Goal: Information Seeking & Learning: Check status

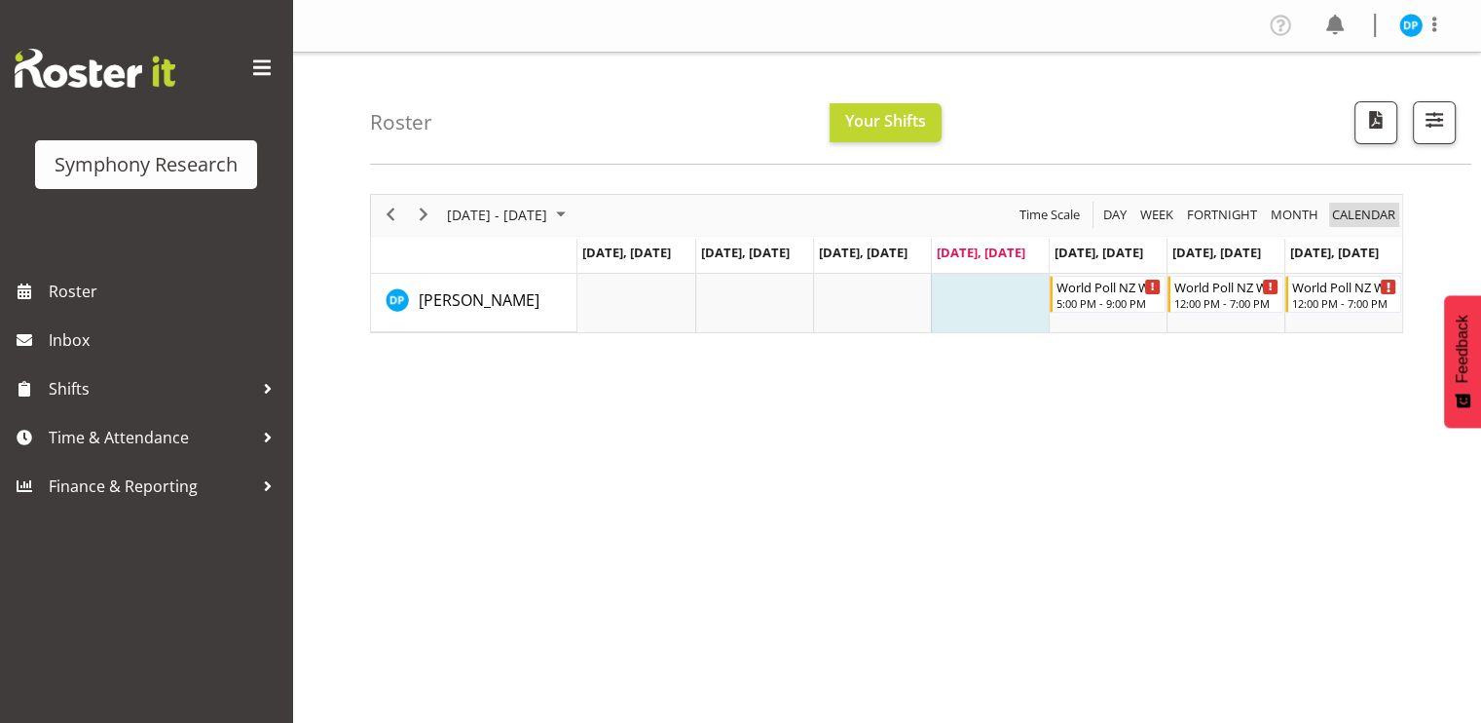
click at [1361, 220] on span "calendar" at bounding box center [1363, 215] width 67 height 24
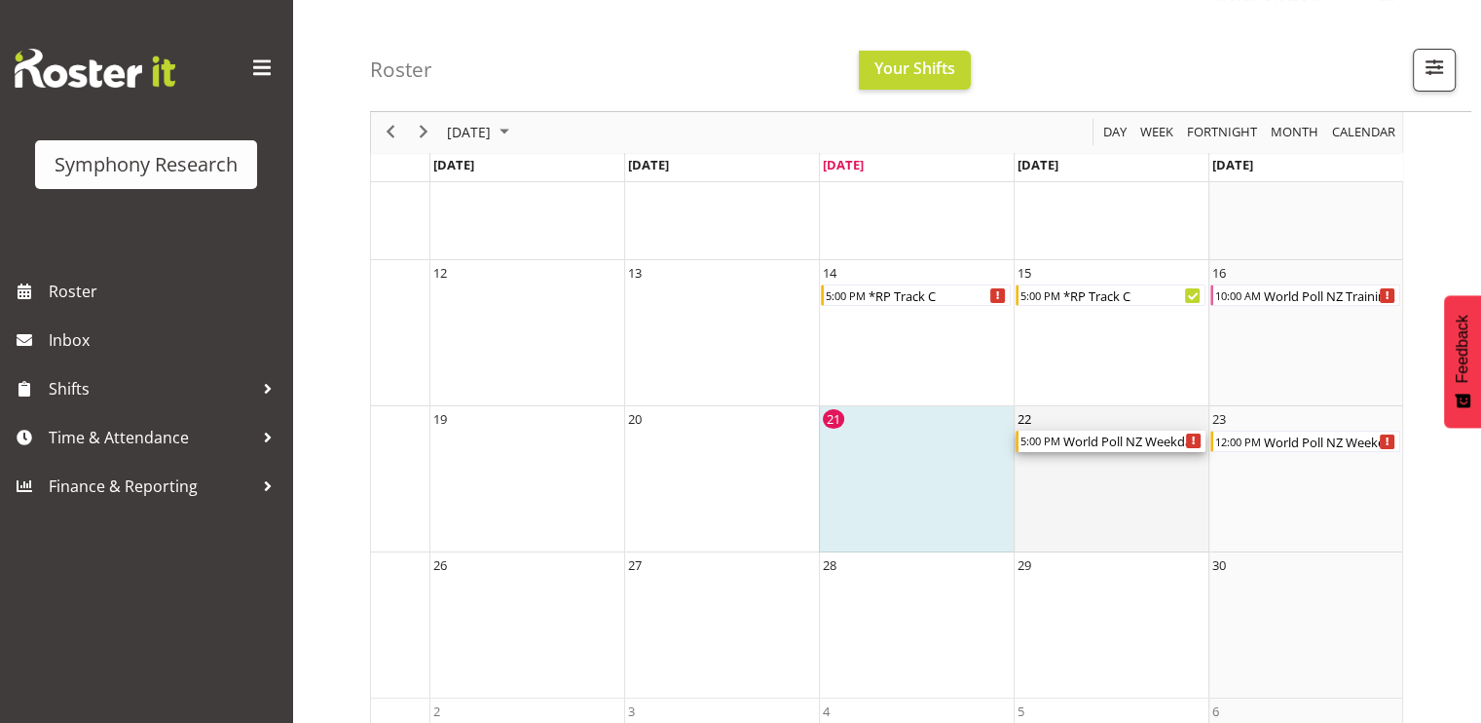
click at [1054, 446] on div "5:00 PM" at bounding box center [1040, 440] width 43 height 21
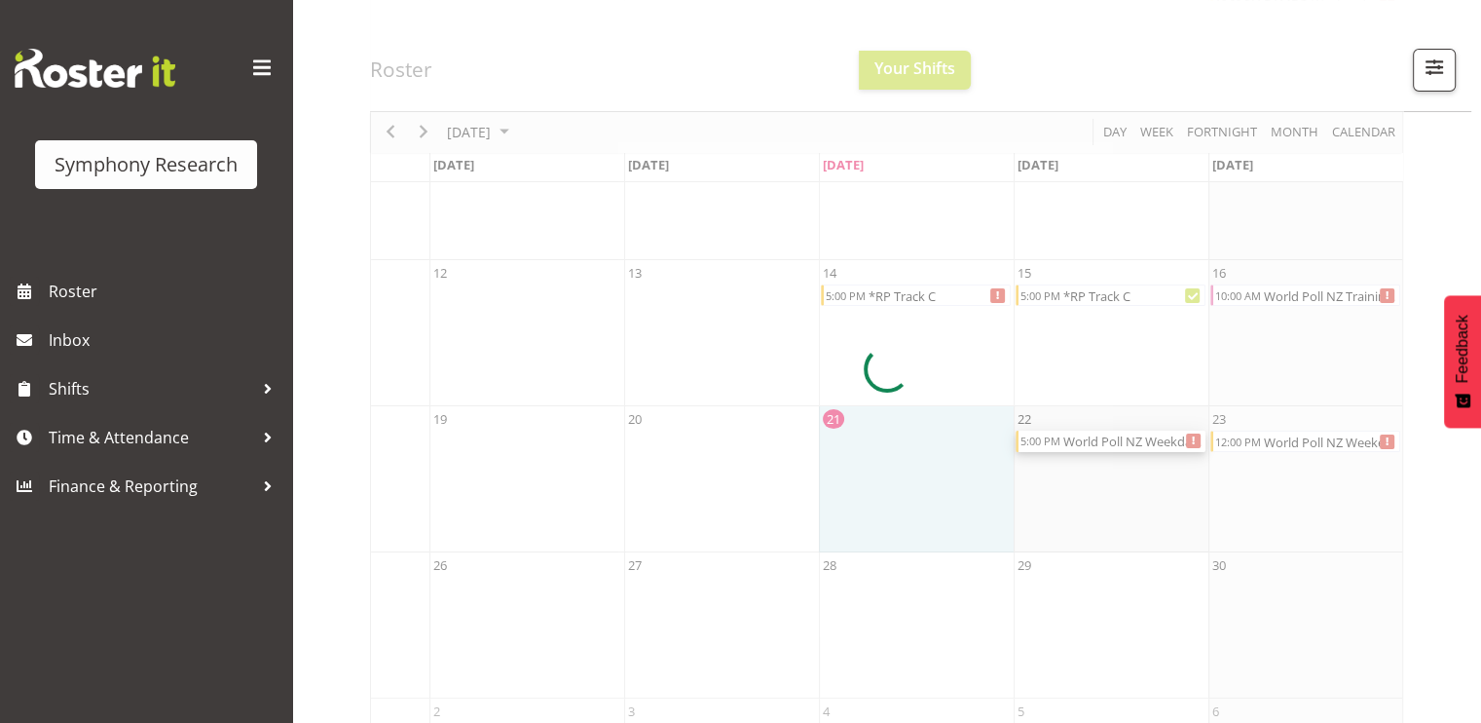
click at [1054, 446] on div at bounding box center [886, 369] width 1033 height 951
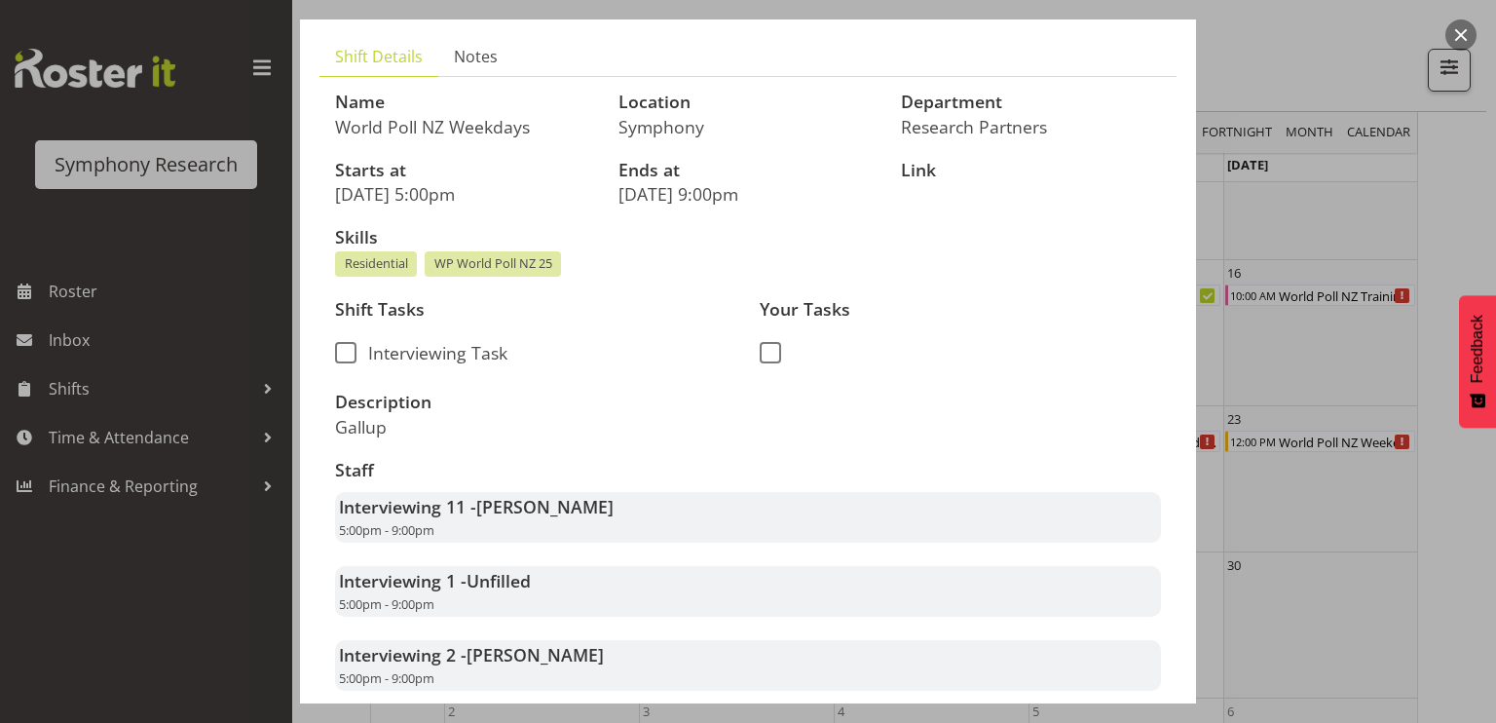
click at [1465, 41] on button "button" at bounding box center [1460, 34] width 31 height 31
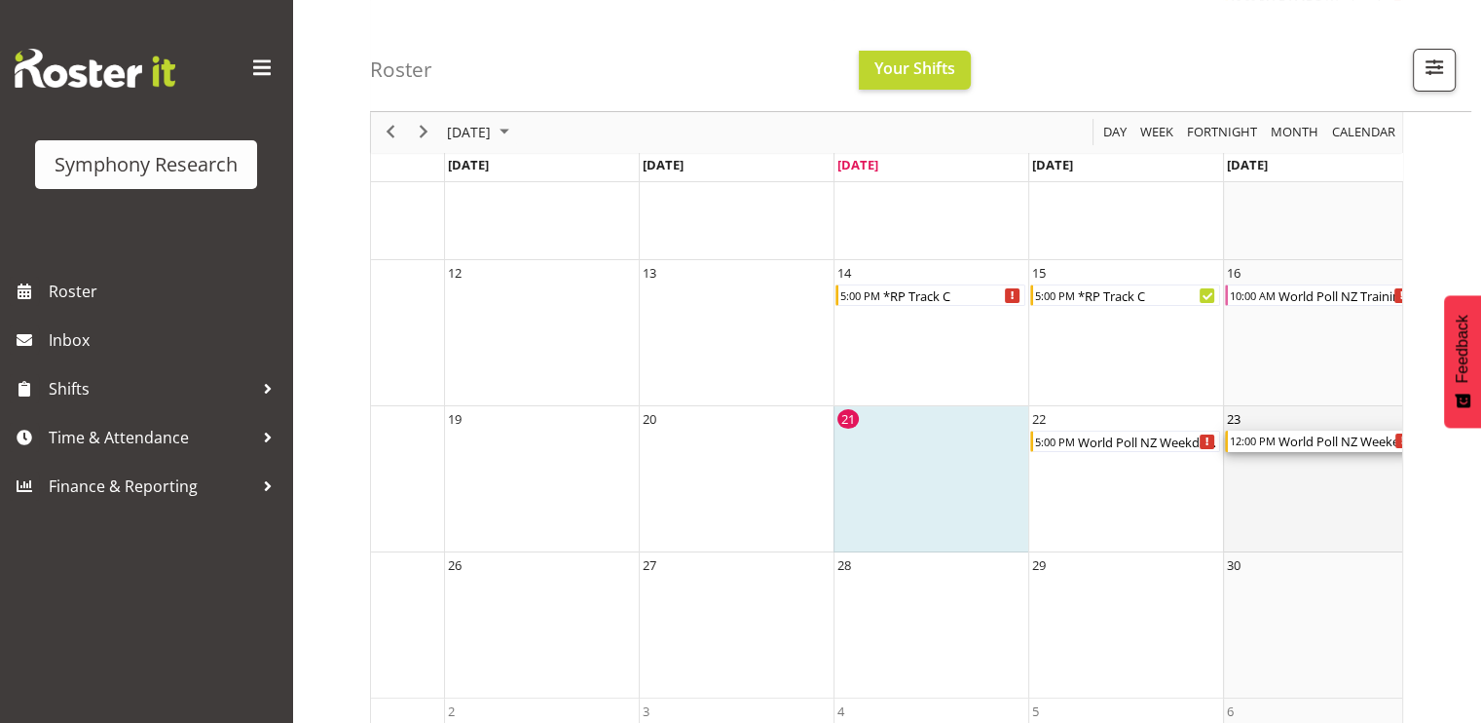
click at [1248, 446] on div "12:00 PM" at bounding box center [1252, 440] width 49 height 21
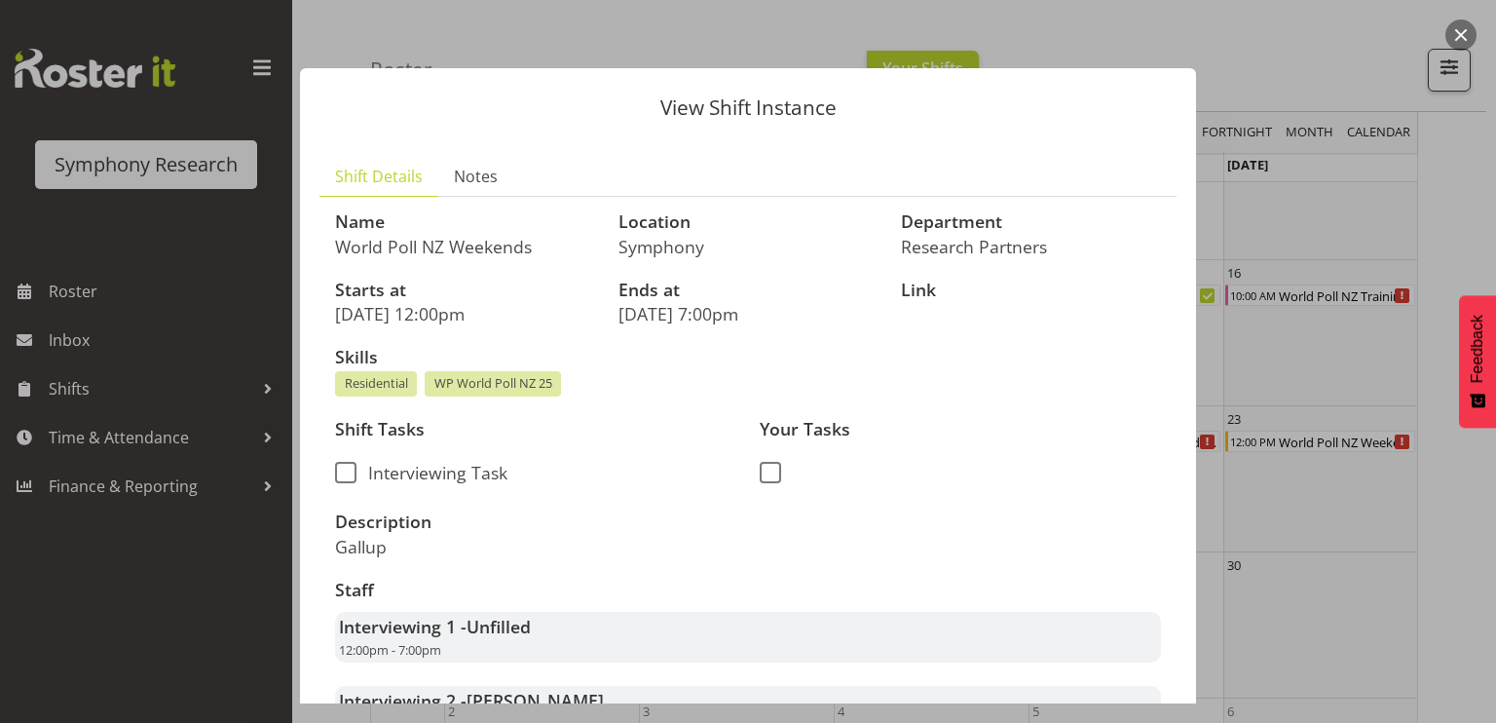
click at [1467, 28] on button "button" at bounding box center [1460, 34] width 31 height 31
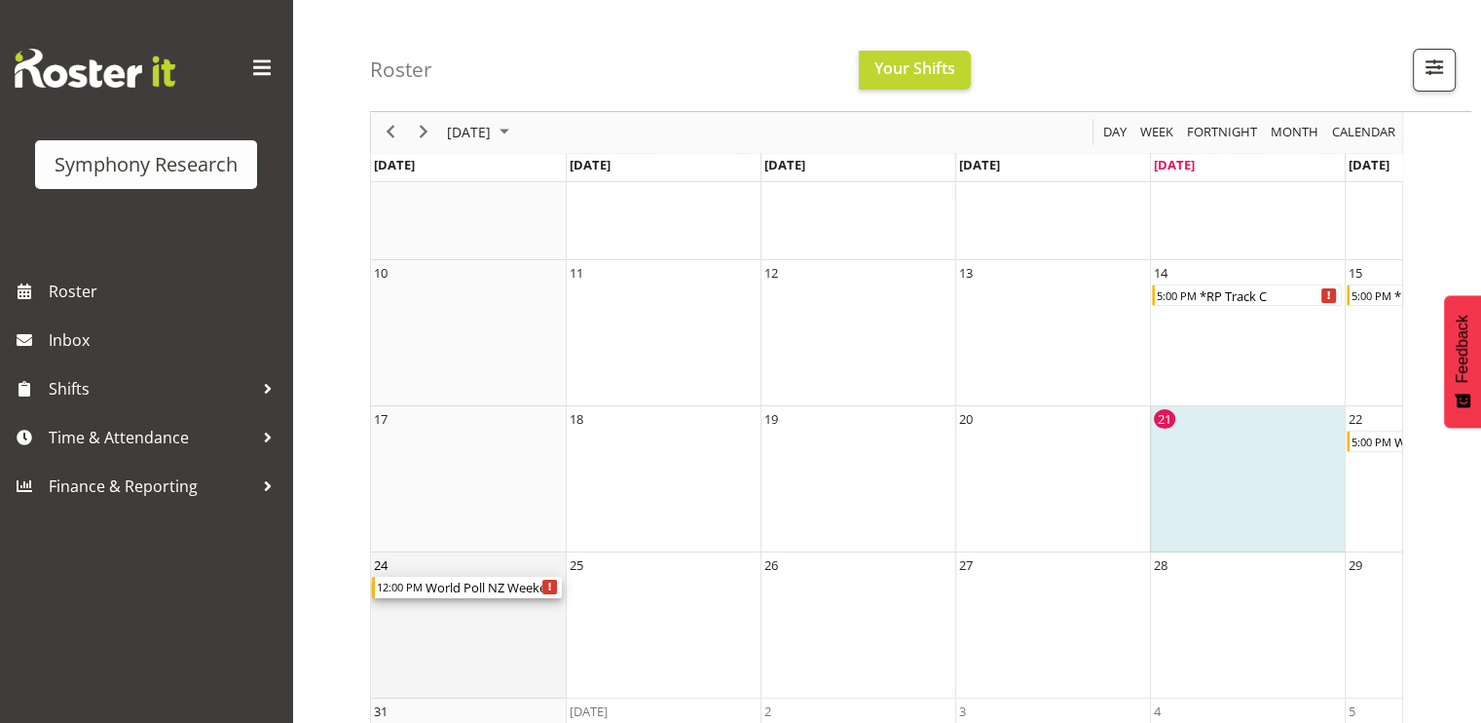
click at [444, 590] on div "World Poll NZ Weekends" at bounding box center [493, 587] width 138 height 21
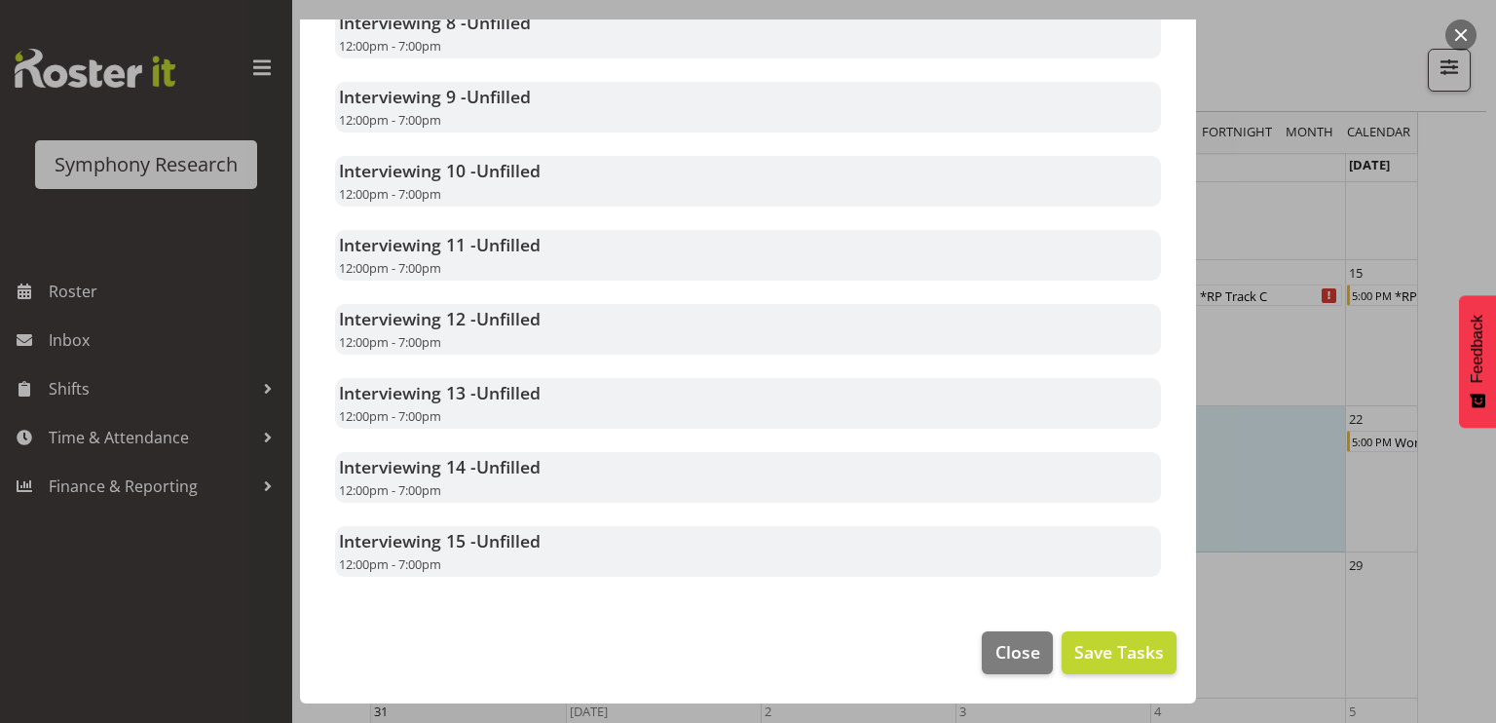
click at [1462, 30] on button "button" at bounding box center [1460, 34] width 31 height 31
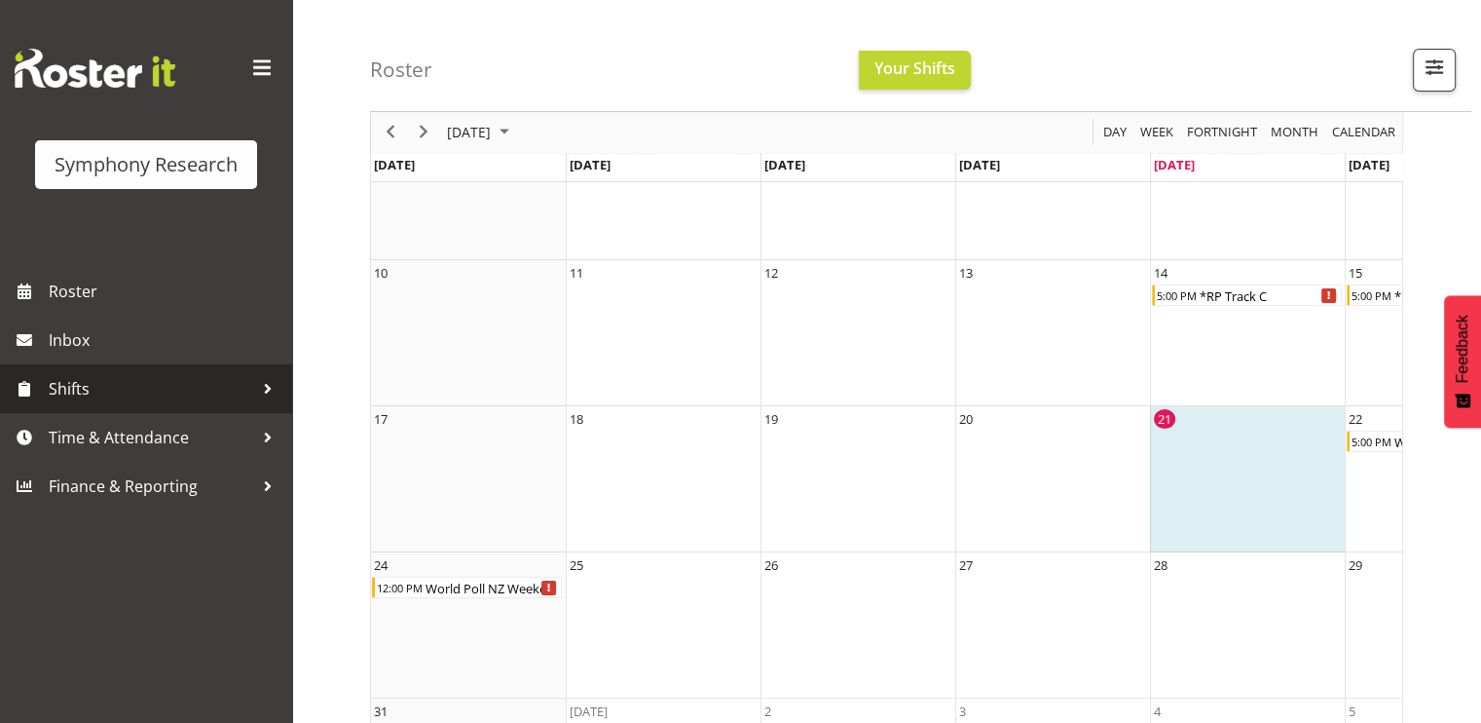
click at [79, 393] on span "Shifts" at bounding box center [151, 388] width 205 height 29
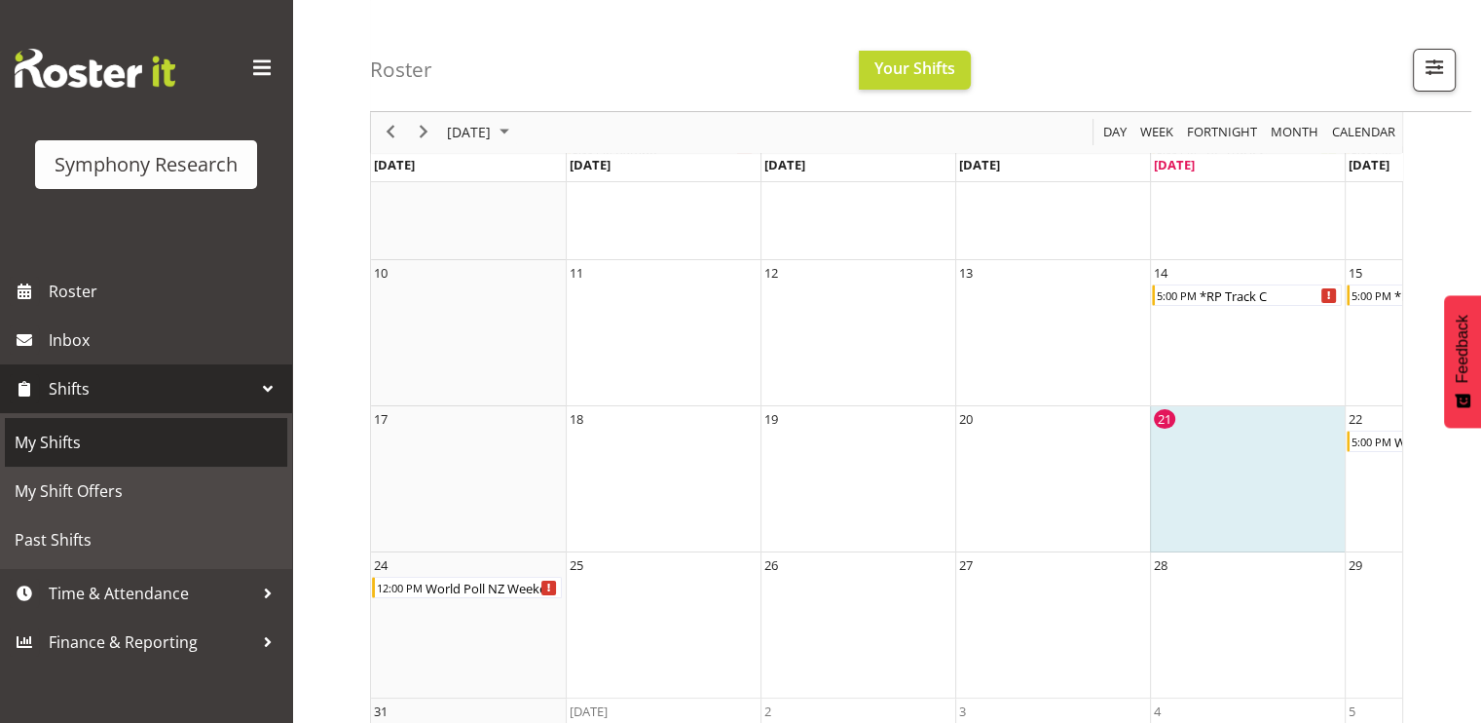
click at [52, 452] on span "My Shifts" at bounding box center [146, 442] width 263 height 29
